Goal: Task Accomplishment & Management: Use online tool/utility

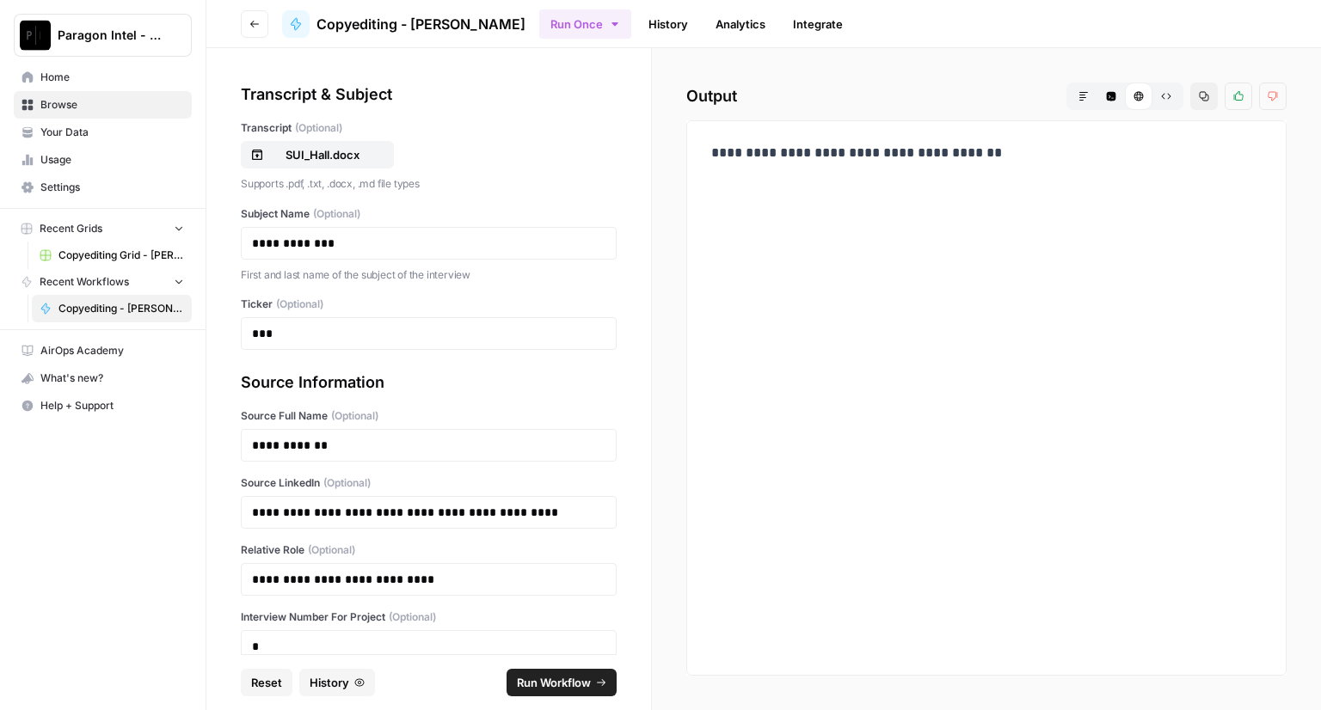
scroll to position [94, 0]
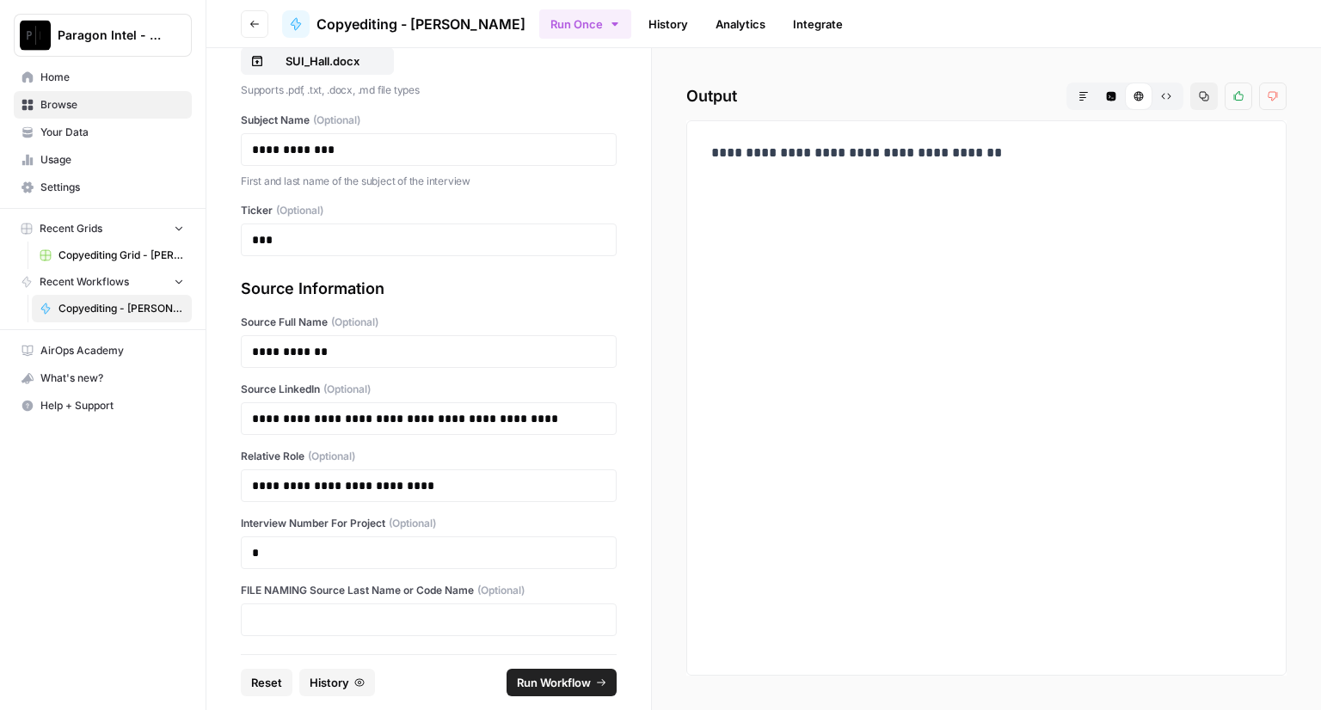
click at [63, 80] on span "Home" at bounding box center [112, 77] width 144 height 15
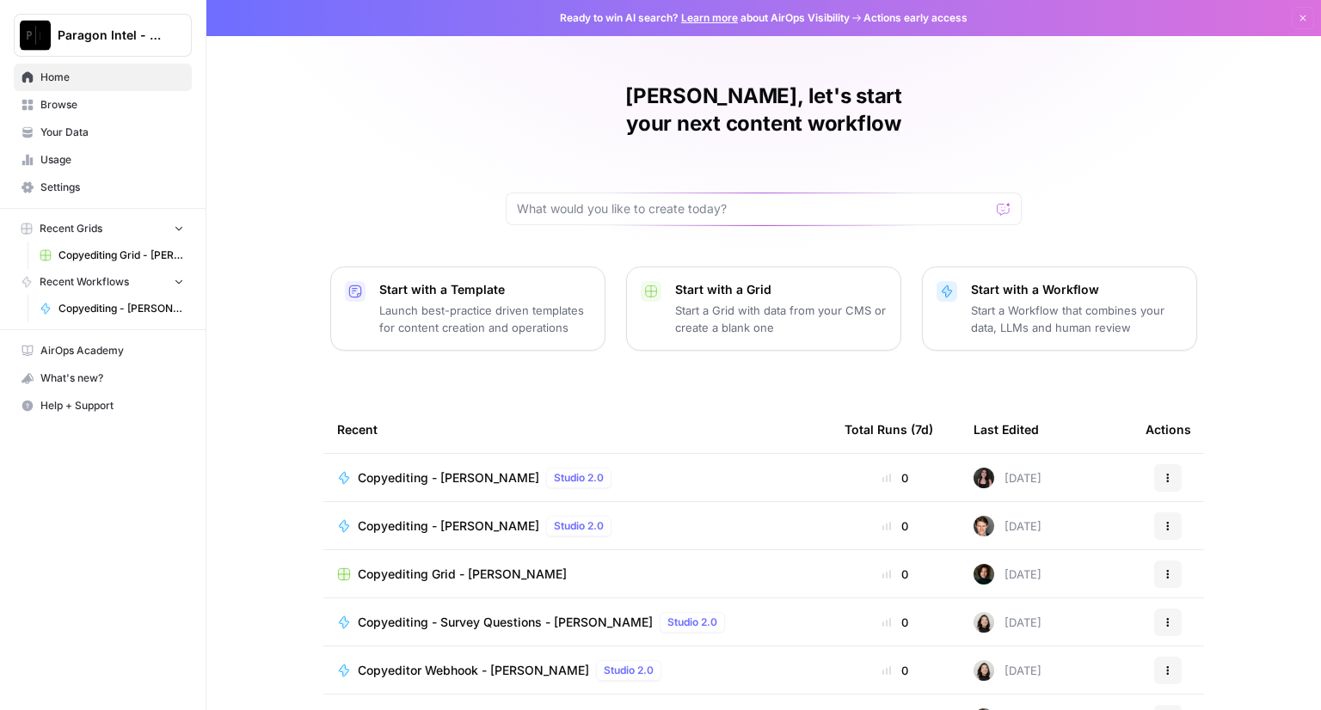
click at [438, 710] on span "Copyediting Grid - [PERSON_NAME]" at bounding box center [462, 718] width 209 height 17
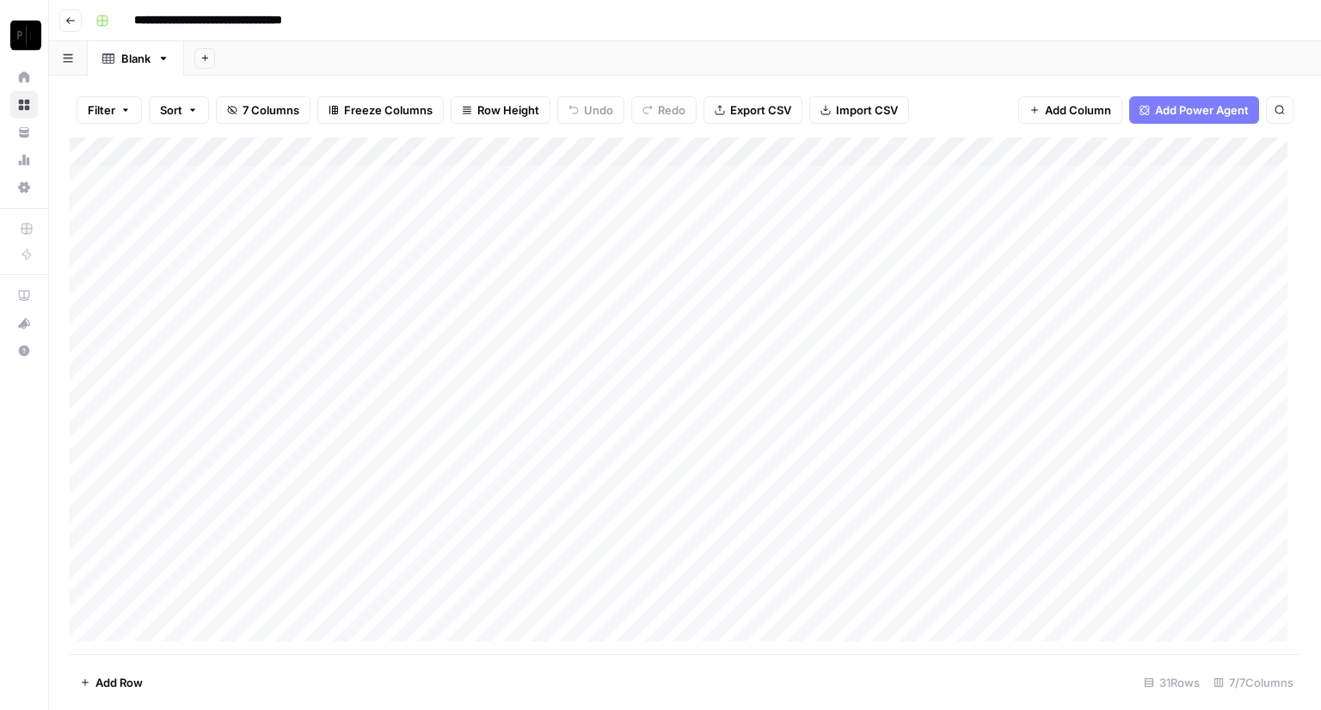
scroll to position [459, 0]
click at [967, 601] on div "Add Column" at bounding box center [685, 396] width 1231 height 517
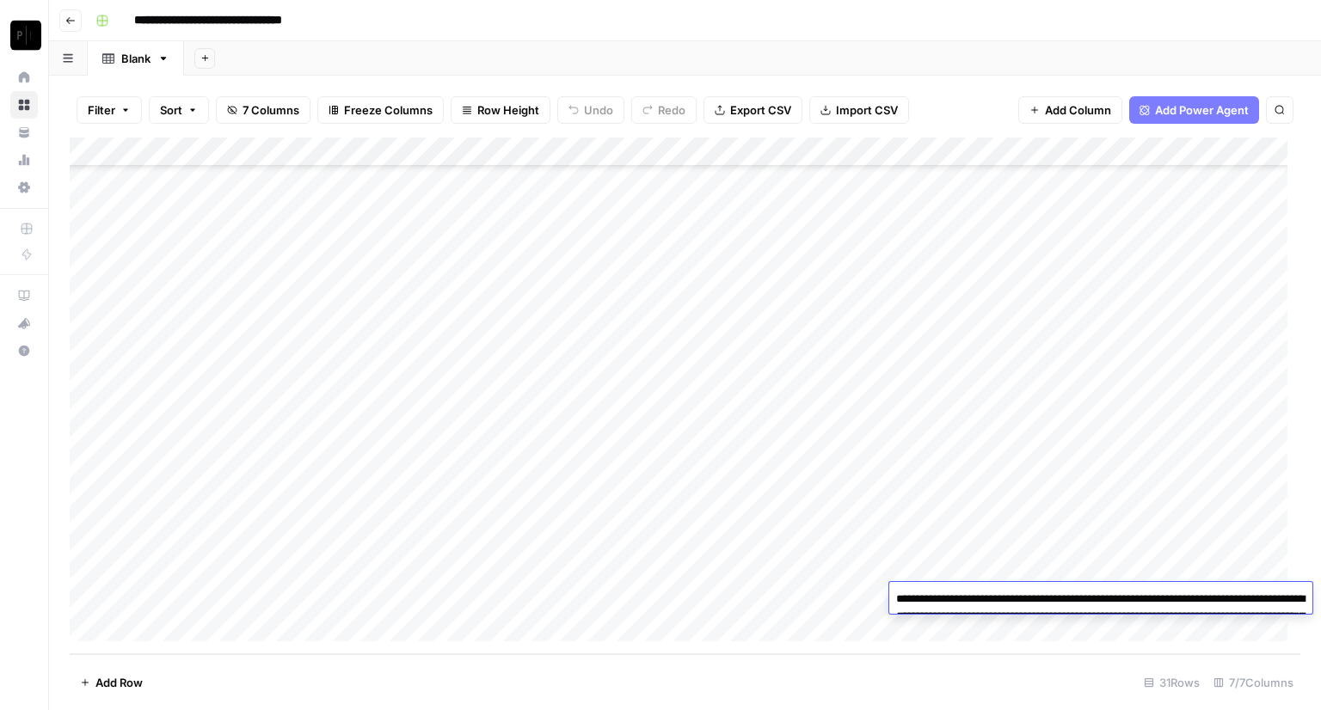
click at [967, 601] on textarea "**********" at bounding box center [1100, 625] width 423 height 76
